Goal: Transaction & Acquisition: Purchase product/service

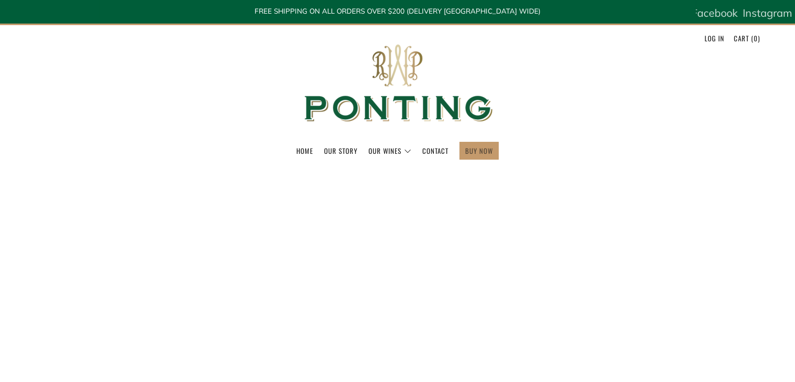
click at [480, 147] on link "BUY NOW" at bounding box center [479, 150] width 28 height 17
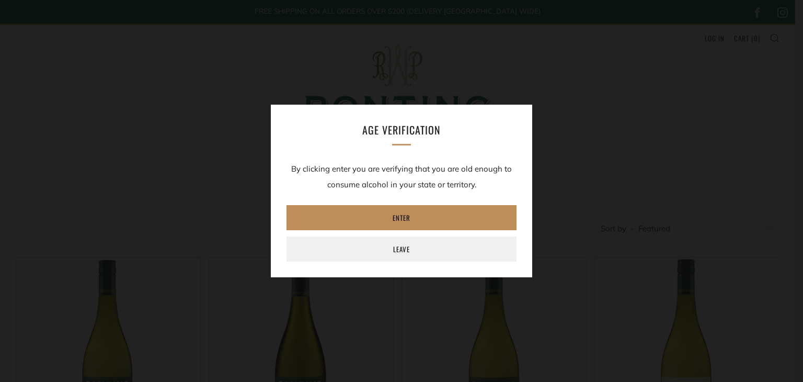
click at [405, 217] on link "Enter" at bounding box center [401, 217] width 230 height 25
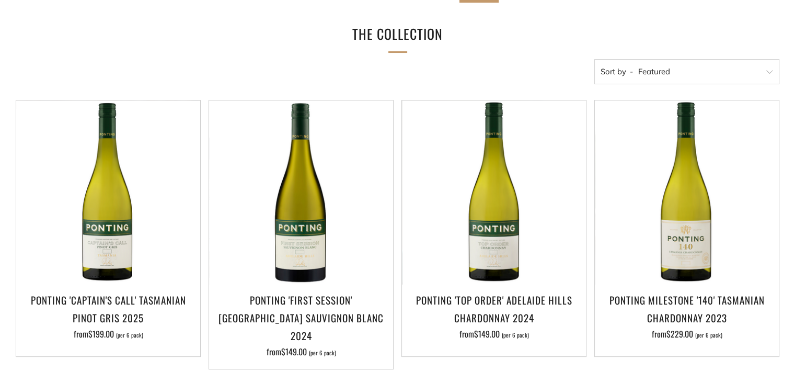
click at [658, 70] on select "Featured Best Selling Alphabetically, A-Z Alphabetically, Z-A Price, low to hig…" at bounding box center [686, 71] width 185 height 25
click at [111, 42] on div "The Collection" at bounding box center [398, 34] width 764 height 25
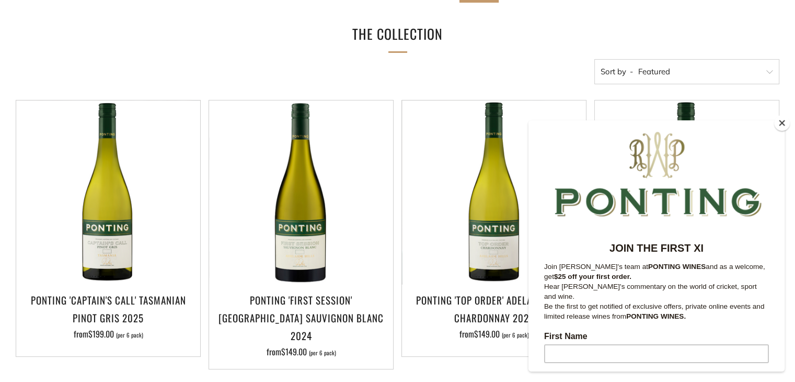
click at [785, 127] on button "Close" at bounding box center [782, 123] width 16 height 16
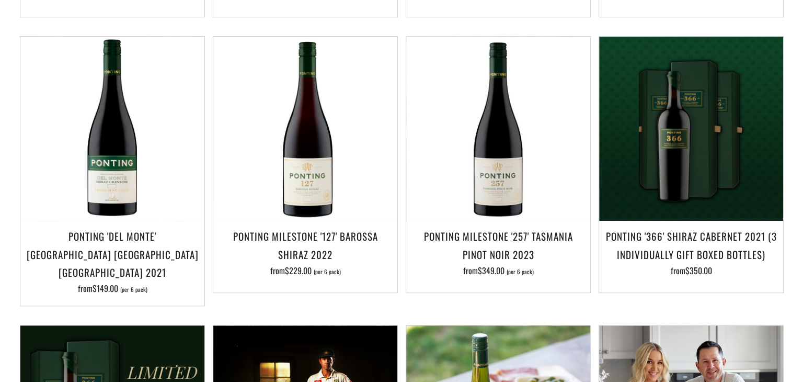
scroll to position [732, 0]
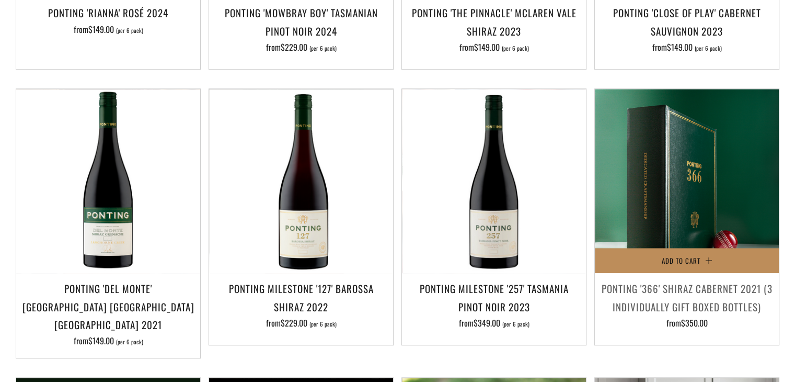
click at [698, 255] on span "Add to Cart" at bounding box center [681, 260] width 39 height 10
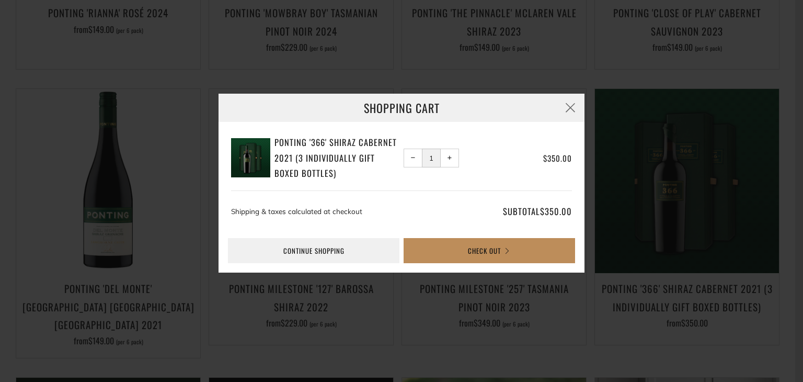
click at [483, 248] on button "Check Out" at bounding box center [489, 250] width 171 height 25
